Goal: Task Accomplishment & Management: Use online tool/utility

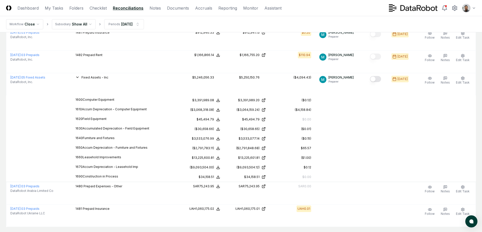
scroll to position [159, 0]
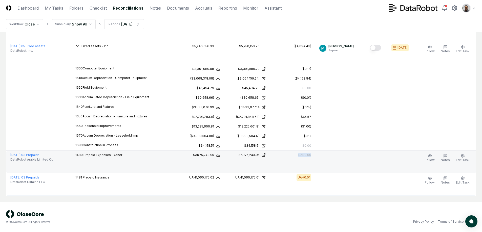
drag, startPoint x: 298, startPoint y: 154, endPoint x: 328, endPoint y: 157, distance: 30.2
click at [328, 157] on tr "August 2025 : 03 Prepaids DataRobot Arabia Limited Co 1480 Prepaid Expenses - O…" at bounding box center [240, 162] width 469 height 23
click at [328, 157] on td at bounding box center [340, 162] width 51 height 23
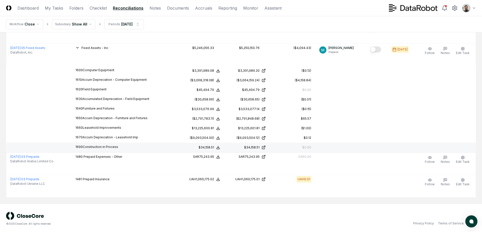
scroll to position [0, 0]
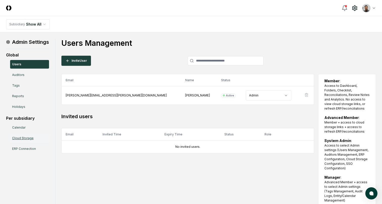
click at [27, 140] on link "Cloud Storage" at bounding box center [29, 138] width 39 height 9
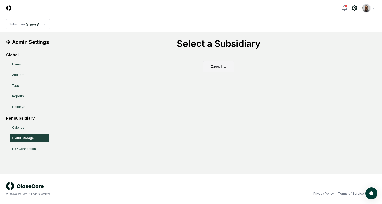
click at [218, 70] on link "Zagg, Inc." at bounding box center [219, 66] width 32 height 11
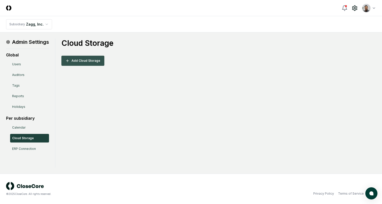
click at [93, 62] on button "Add Cloud Storage" at bounding box center [82, 61] width 43 height 10
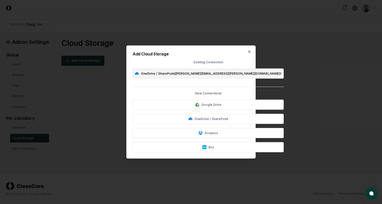
click at [183, 74] on button "OneDrive / SharePoint ( jason.wood@zagg.com )" at bounding box center [208, 74] width 151 height 10
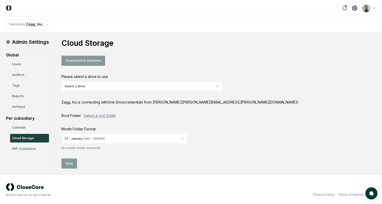
click at [176, 86] on html "CloseCore Toggle navigation menu Toggle user menu Subsidiary Zagg, Inc. Admin S…" at bounding box center [191, 102] width 382 height 205
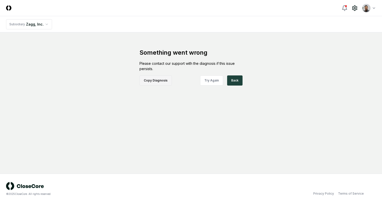
click at [163, 83] on button "Copy Diagnosis" at bounding box center [156, 80] width 32 height 10
click at [157, 82] on button "Copy Diagnosis" at bounding box center [156, 80] width 32 height 10
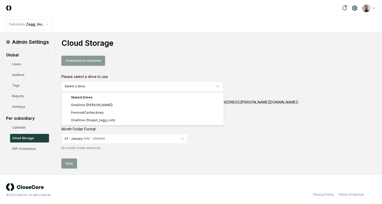
click at [129, 87] on html "CloseCore Toggle navigation menu Toggle user menu Subsidiary Zagg, Inc. Admin S…" at bounding box center [191, 102] width 382 height 205
